Goal: Task Accomplishment & Management: Manage account settings

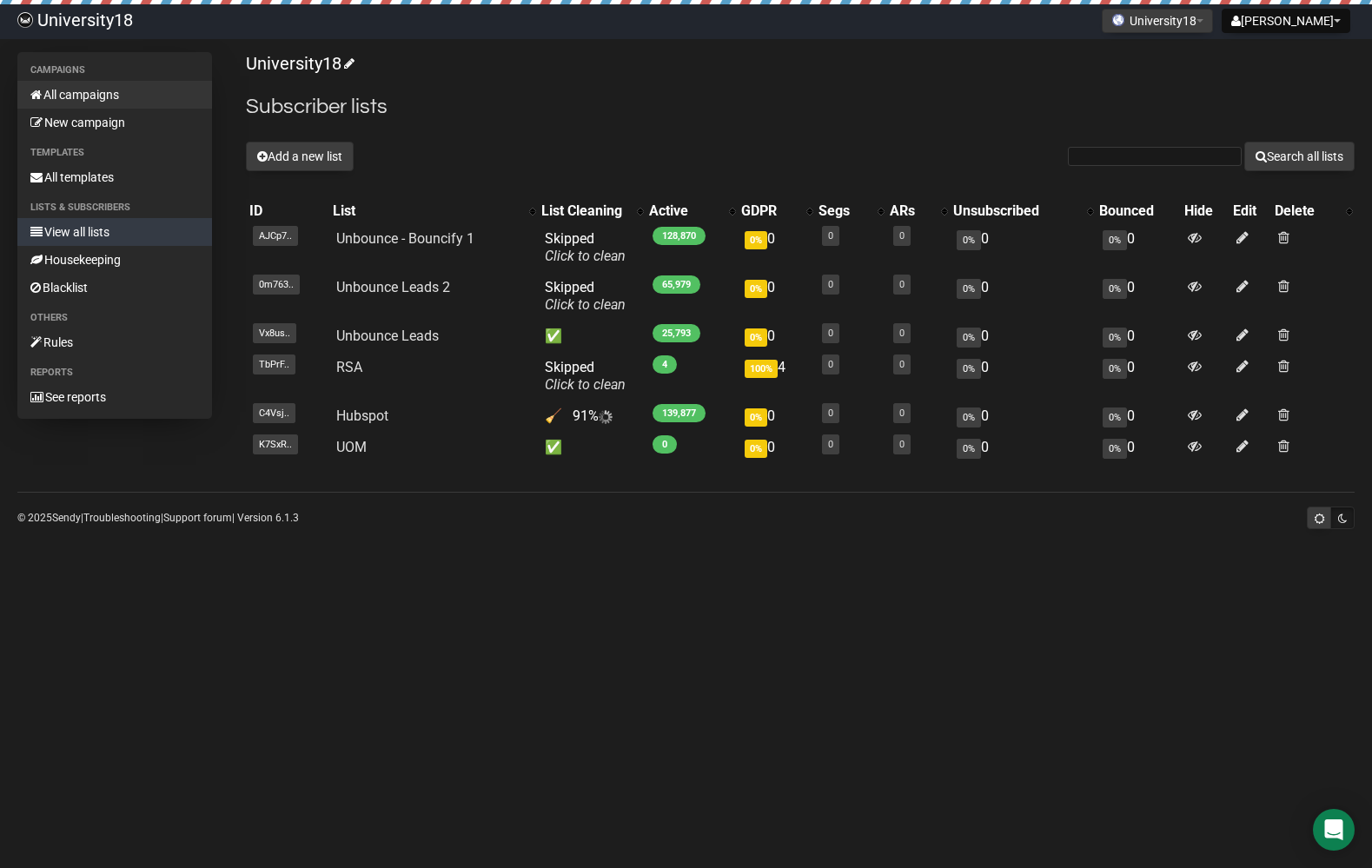
click at [82, 94] on link "All campaigns" at bounding box center [114, 94] width 194 height 27
click at [281, 161] on button "Add a new list" at bounding box center [300, 156] width 107 height 29
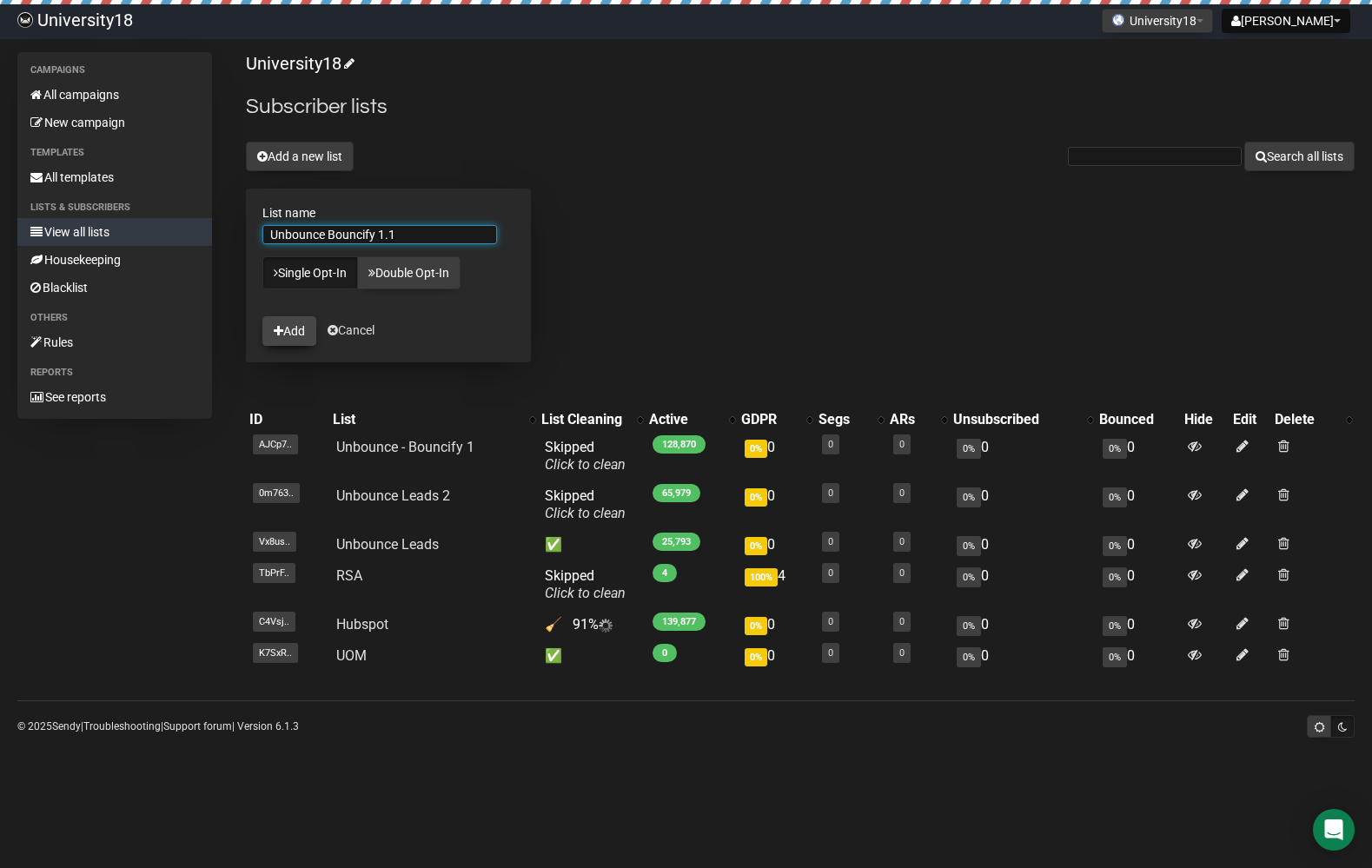
type input "Unbounce Bouncify 1.1"
click at [298, 344] on button "Add" at bounding box center [289, 331] width 54 height 29
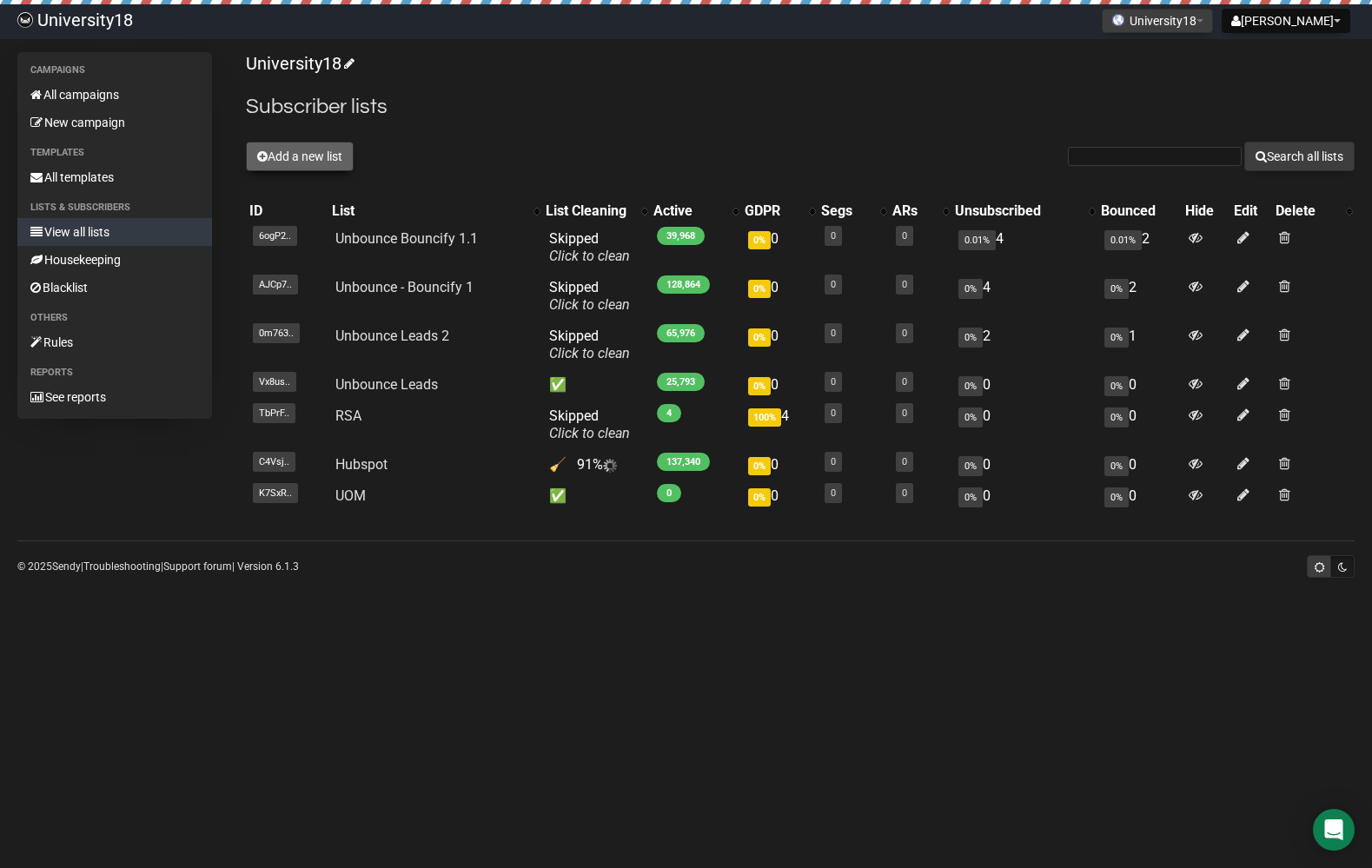
click at [303, 156] on button "Add a new list" at bounding box center [300, 156] width 107 height 29
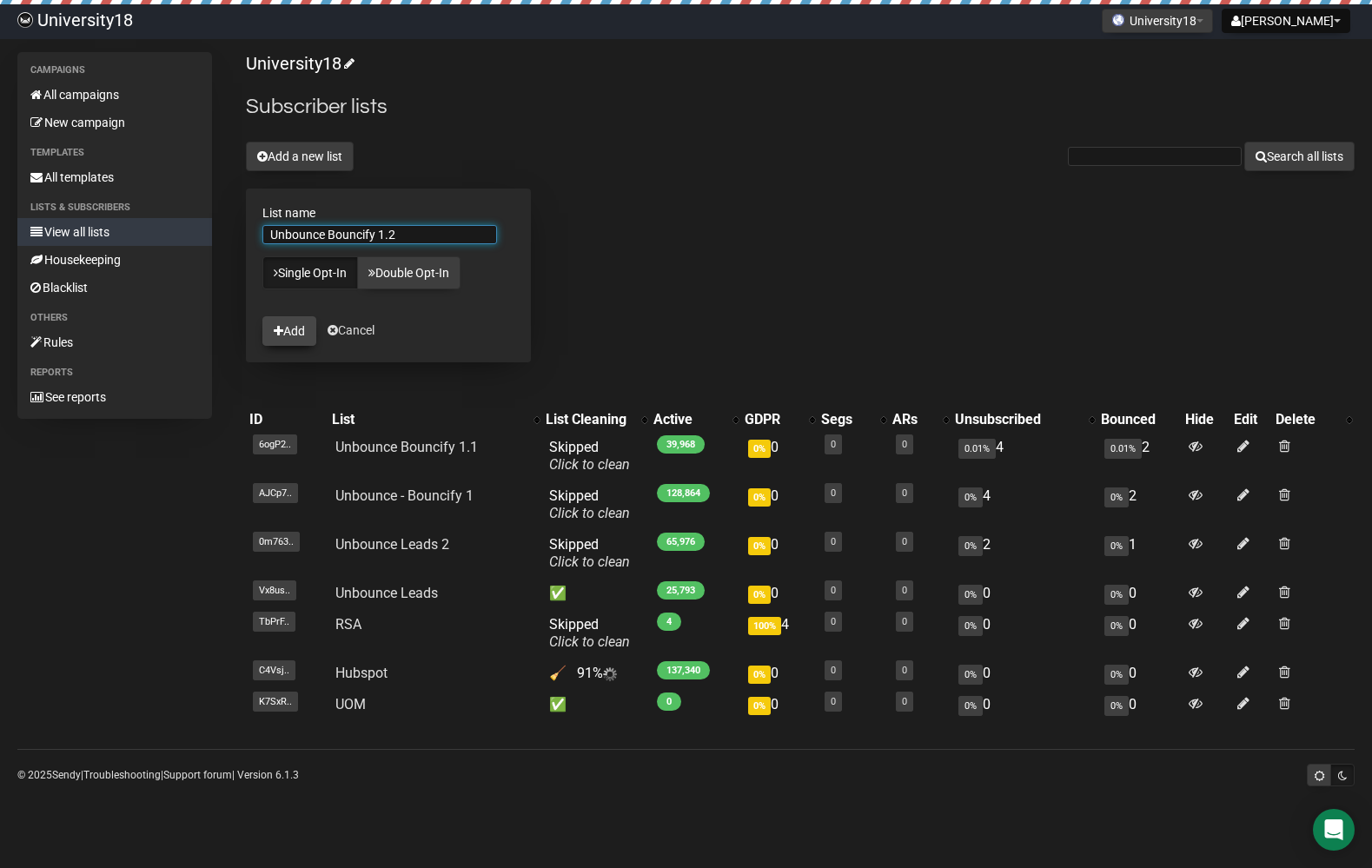
type input "Unbounce Bouncify 1.2"
click at [283, 327] on icon "submit" at bounding box center [278, 331] width 9 height 12
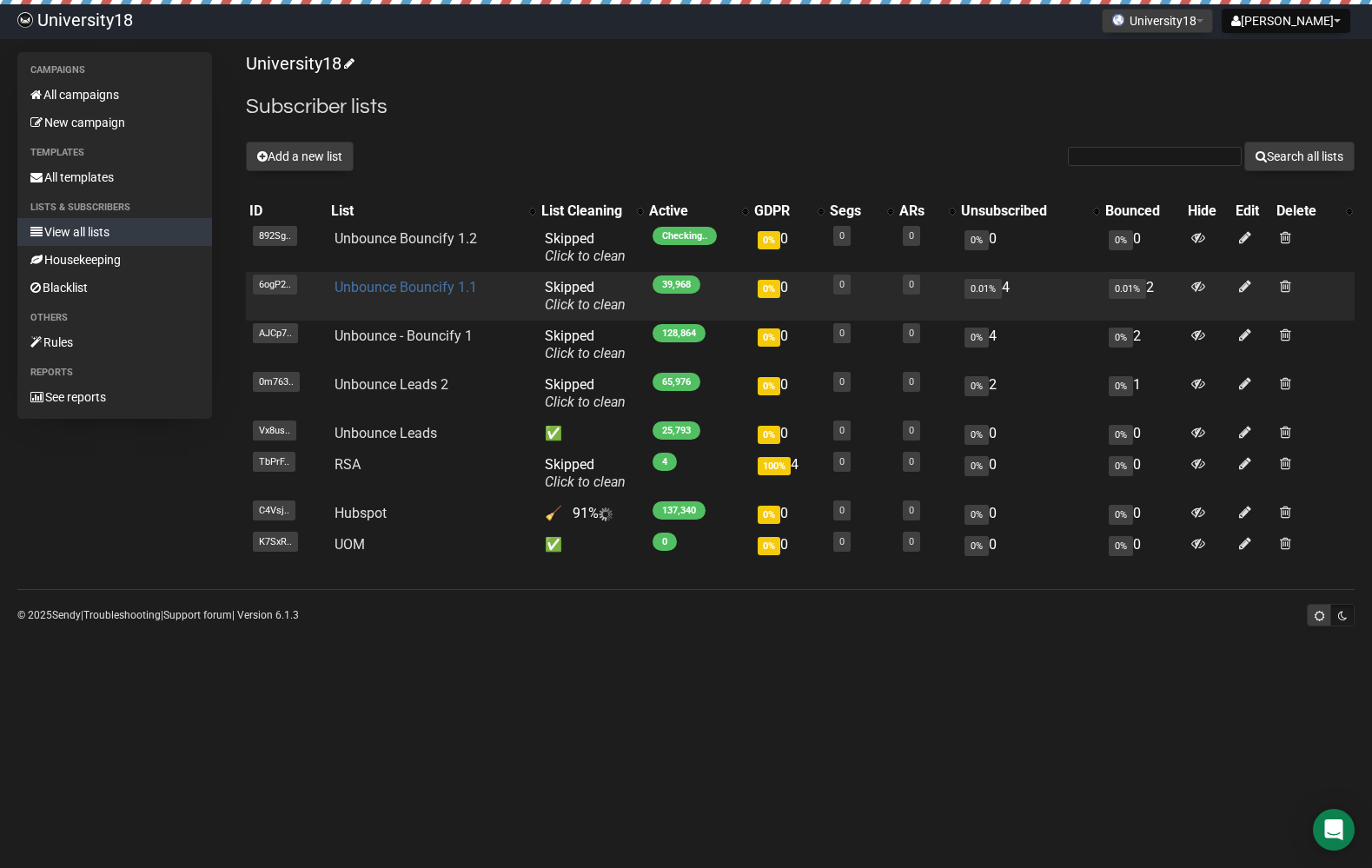
click at [405, 287] on link "Unbounce Bouncify 1.1" at bounding box center [405, 287] width 142 height 17
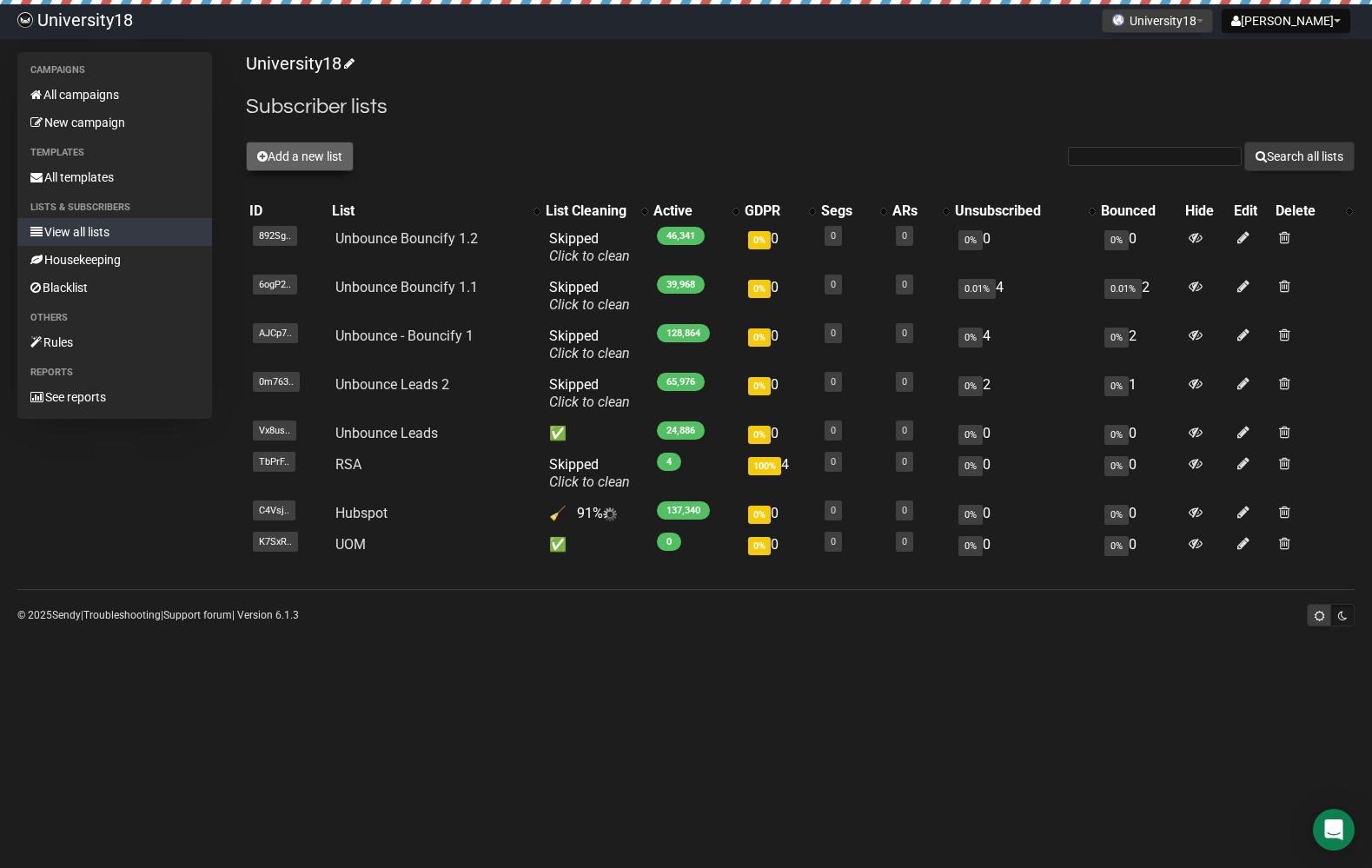
click at [326, 146] on button "Add a new list" at bounding box center [300, 156] width 107 height 29
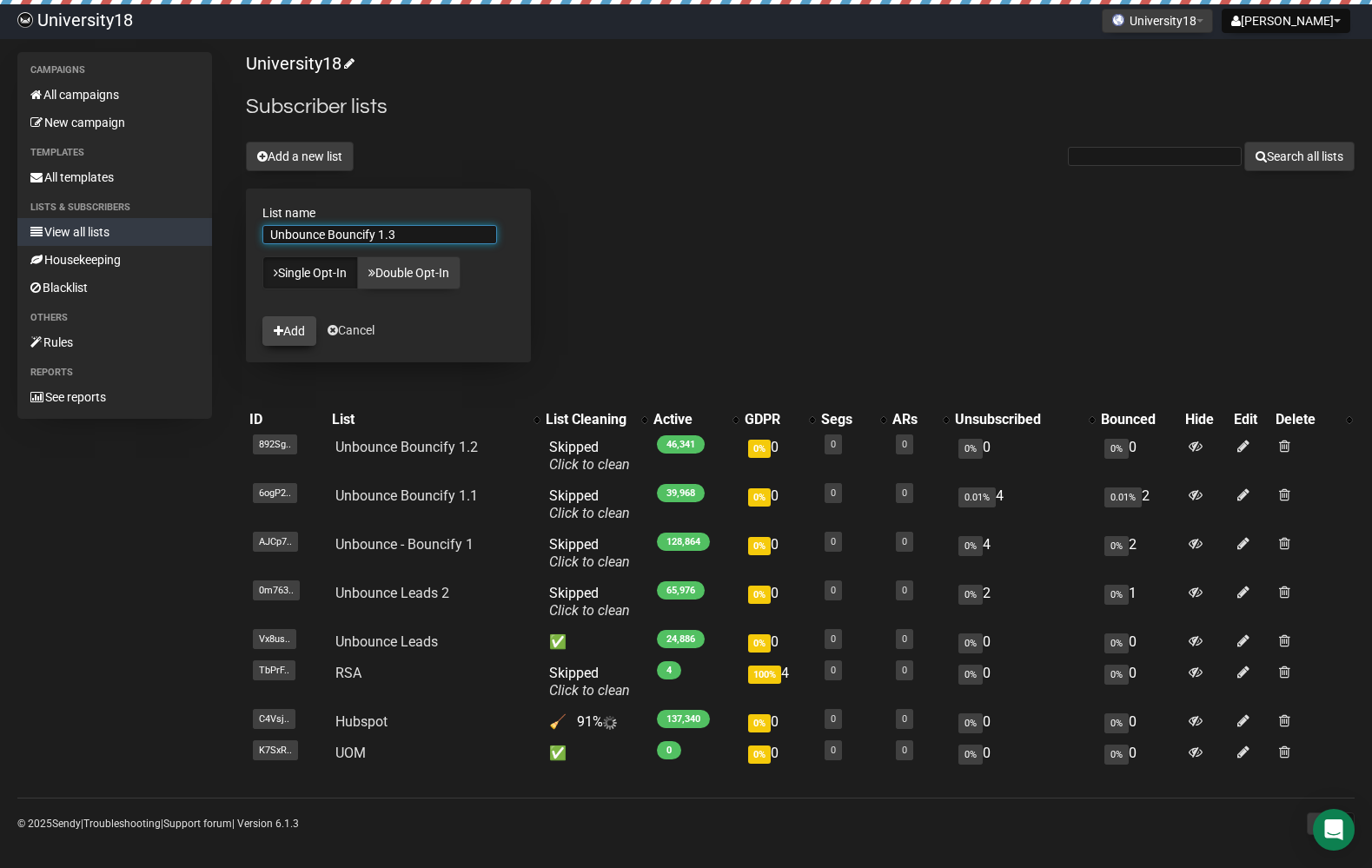
type input "Unbounce Bouncify 1.3"
click at [289, 324] on button "Add" at bounding box center [289, 331] width 54 height 29
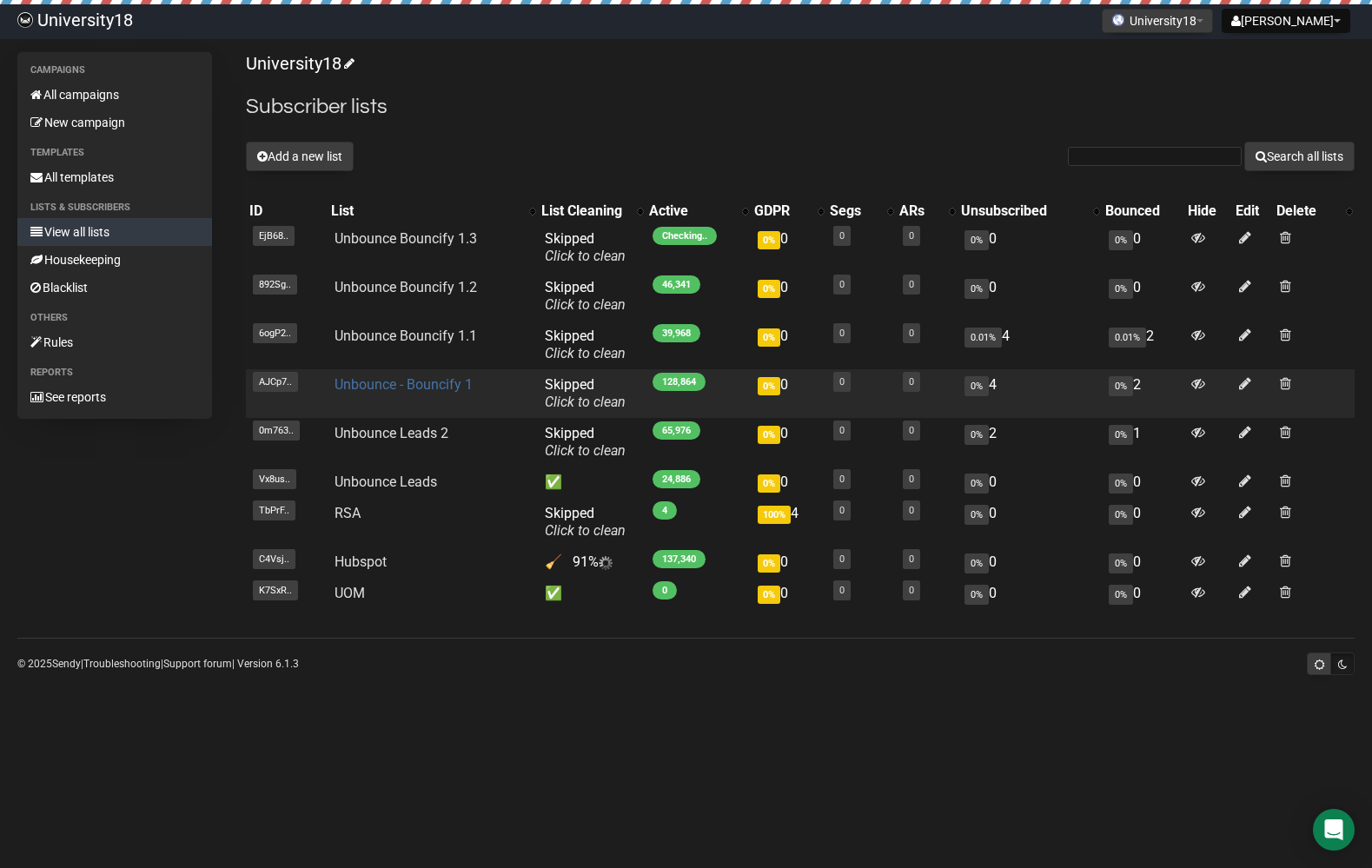
click at [422, 388] on link "Unbounce - Bouncify 1" at bounding box center [404, 385] width 139 height 17
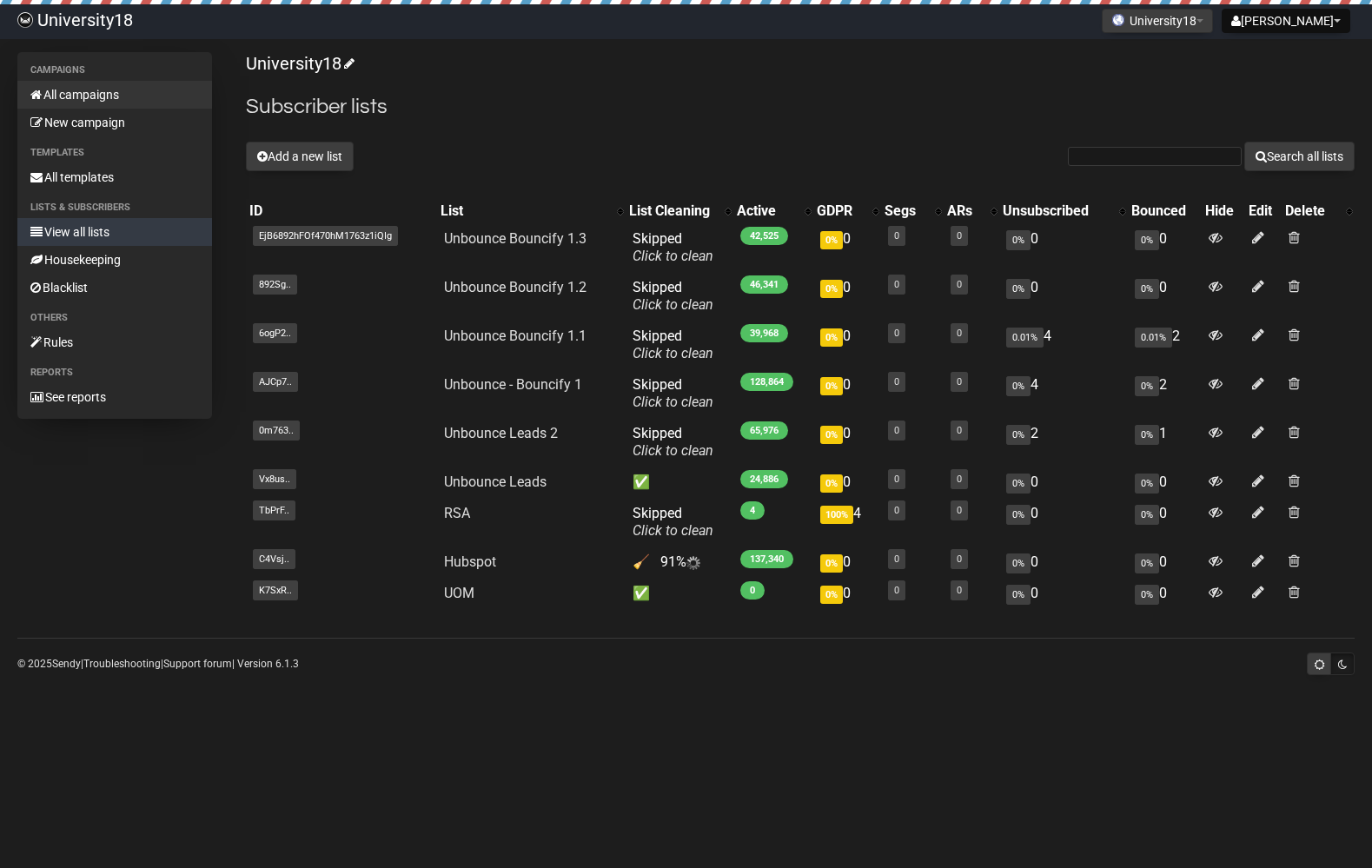
click at [107, 97] on link "All campaigns" at bounding box center [114, 94] width 194 height 27
